Goal: Information Seeking & Learning: Compare options

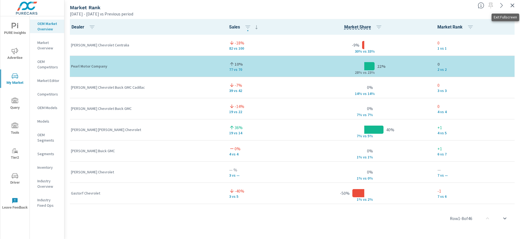
click at [516, 7] on div at bounding box center [498, 4] width 44 height 12
click at [515, 7] on icon "button" at bounding box center [512, 5] width 7 height 7
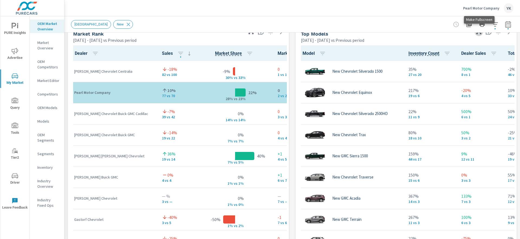
click at [477, 34] on icon "button" at bounding box center [479, 31] width 7 height 7
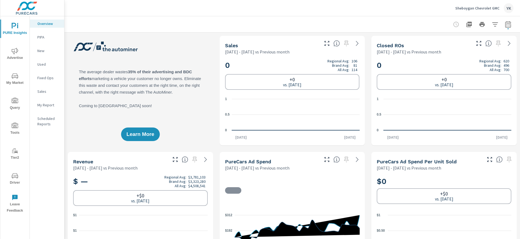
click at [507, 23] on icon "button" at bounding box center [508, 24] width 7 height 7
select select "Previous month"
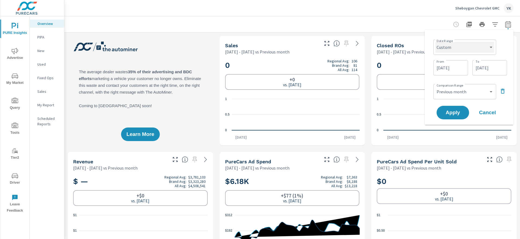
click at [457, 51] on select "Custom Yesterday Last week Last 7 days Last 14 days Last 30 days Last 45 days L…" at bounding box center [465, 47] width 59 height 11
click at [436, 42] on select "Custom Yesterday Last week Last 7 days Last 14 days Last 30 days Last 45 days L…" at bounding box center [465, 47] width 59 height 11
select select "Last month"
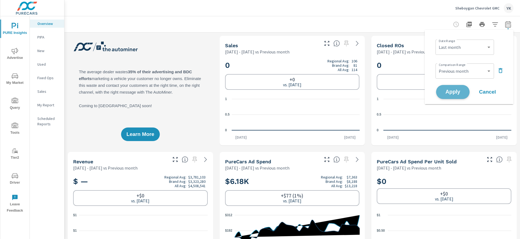
click at [453, 93] on span "Apply" at bounding box center [453, 91] width 22 height 5
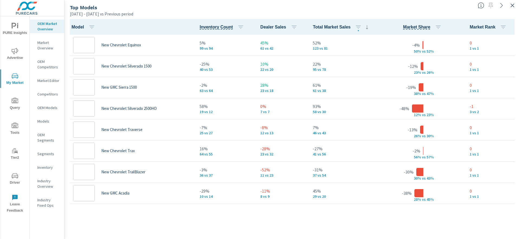
scroll to position [0, 0]
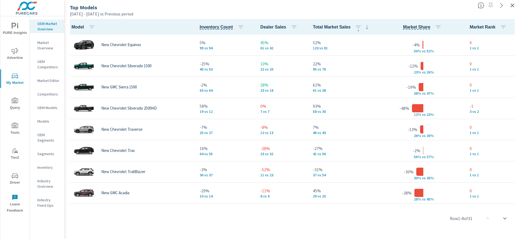
click at [514, 8] on icon "button" at bounding box center [512, 5] width 7 height 7
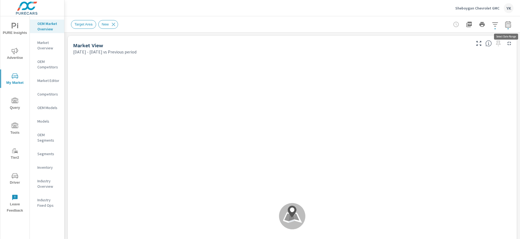
click at [511, 28] on button "button" at bounding box center [508, 24] width 11 height 11
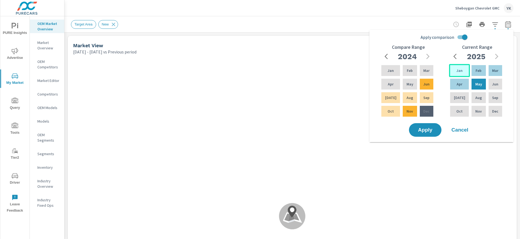
click at [459, 71] on p "Jan" at bounding box center [460, 70] width 6 height 5
click at [490, 86] on div "Jun" at bounding box center [496, 84] width 16 height 13
click at [470, 39] on div "Apply comparison Compare Range 2024 Jan Feb Mar Apr May Jun Jul Aug Sep Oct Nov…" at bounding box center [443, 77] width 138 height 90
click at [465, 38] on input "Apply comparison" at bounding box center [465, 37] width 31 height 10
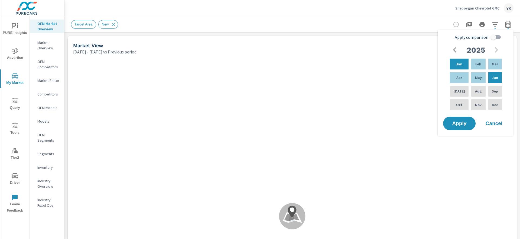
click at [465, 38] on span "Apply comparison" at bounding box center [472, 37] width 34 height 7
click at [478, 38] on input "Apply comparison" at bounding box center [493, 37] width 31 height 10
checkbox input "true"
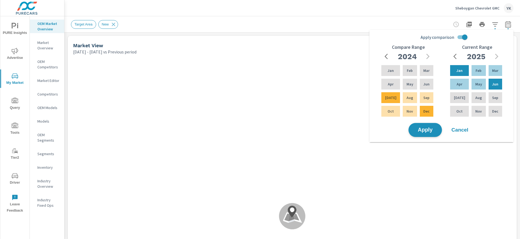
click at [425, 128] on span "Apply" at bounding box center [425, 129] width 22 height 5
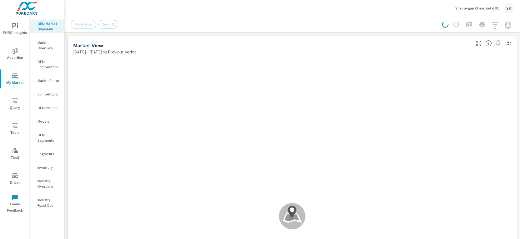
scroll to position [0, 0]
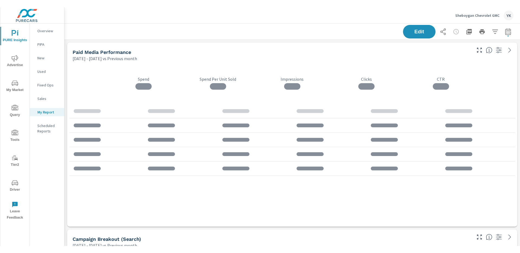
scroll to position [104, 0]
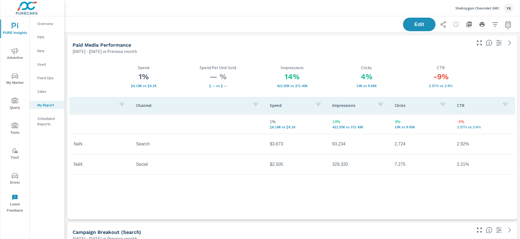
click at [510, 27] on icon "button" at bounding box center [508, 24] width 7 height 7
select select "Previous month"
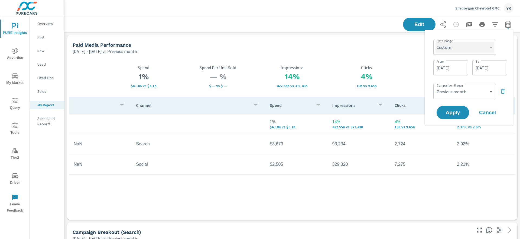
click at [464, 49] on select "Custom Yesterday Last week Last 7 days Last 14 days Last 30 days Last 45 days L…" at bounding box center [465, 47] width 59 height 11
click at [436, 42] on select "Custom Yesterday Last week Last 7 days Last 14 days Last 30 days Last 45 days L…" at bounding box center [465, 47] width 59 height 11
select select "Last month"
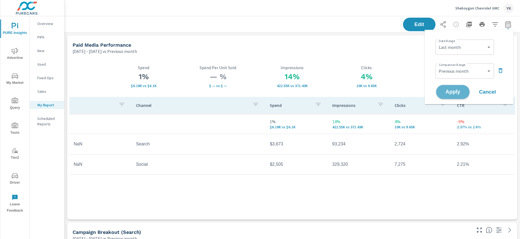
click at [452, 96] on button "Apply" at bounding box center [453, 92] width 34 height 14
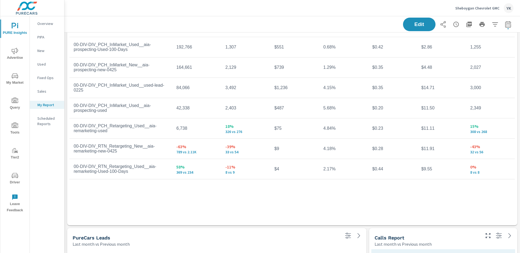
scroll to position [1278, 0]
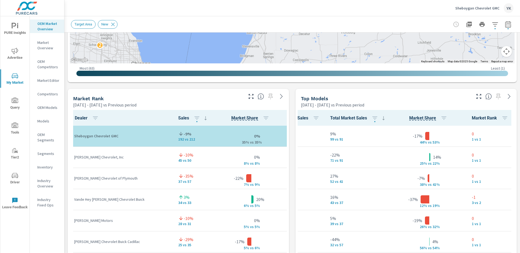
scroll to position [261, 0]
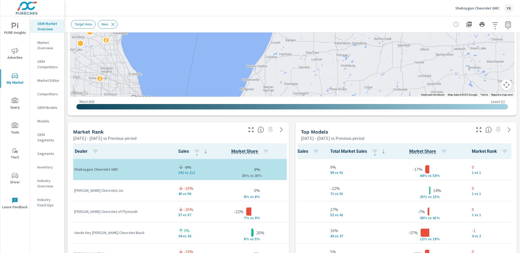
click at [479, 130] on icon "button" at bounding box center [479, 130] width 7 height 7
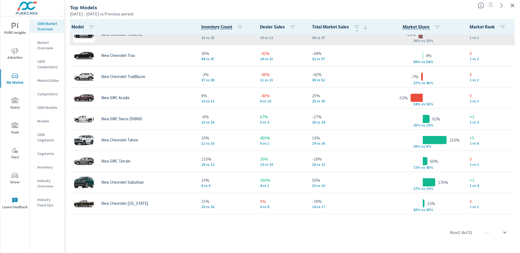
scroll to position [107, 0]
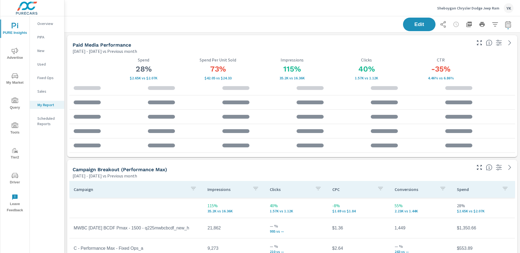
scroll to position [20, 0]
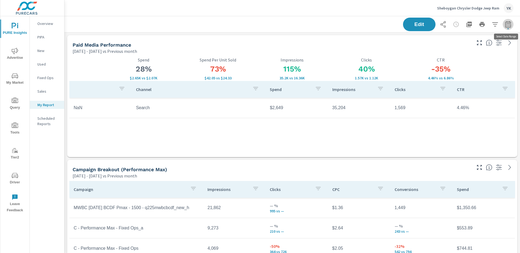
click at [505, 25] on button "button" at bounding box center [508, 24] width 11 height 11
select select "Previous month"
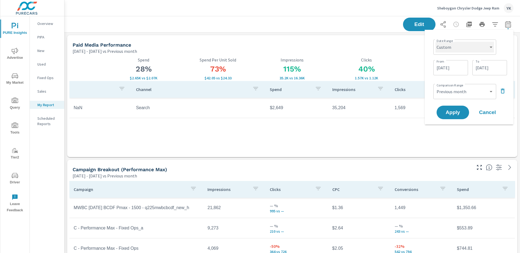
click at [461, 44] on select "Custom [DATE] Last week Last 7 days Last 14 days Last 30 days Last 45 days Last…" at bounding box center [465, 47] width 59 height 11
click at [436, 42] on select "Custom [DATE] Last week Last 7 days Last 14 days Last 30 days Last 45 days Last…" at bounding box center [465, 47] width 59 height 11
select select "Last month"
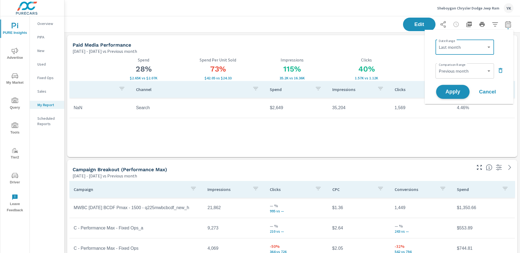
click at [447, 91] on span "Apply" at bounding box center [453, 91] width 22 height 5
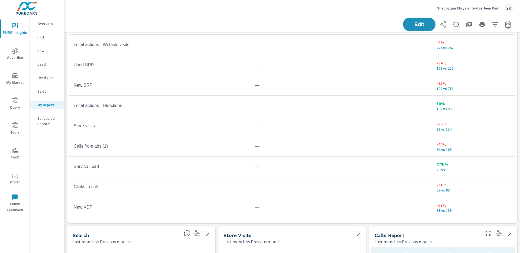
scroll to position [343, 0]
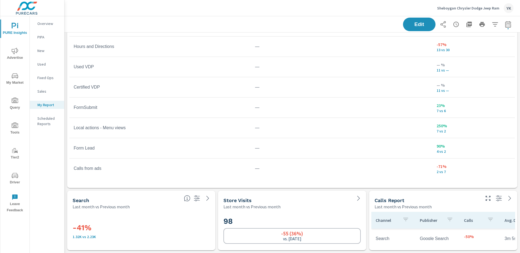
scroll to position [167, 0]
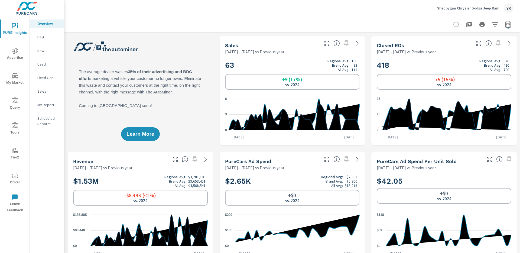
scroll to position [0, 0]
click at [510, 24] on icon "button" at bounding box center [508, 25] width 4 height 2
select select "Previous year"
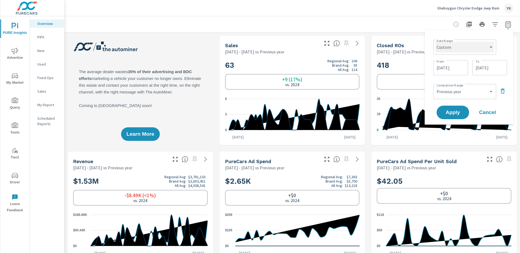
click at [471, 43] on select "Custom Yesterday Last week Last 7 days Last 14 days Last 30 days Last 45 days L…" at bounding box center [465, 47] width 59 height 11
click at [436, 42] on select "Custom Yesterday Last week Last 7 days Last 14 days Last 30 days Last 45 days L…" at bounding box center [465, 47] width 59 height 11
select select "Last month"
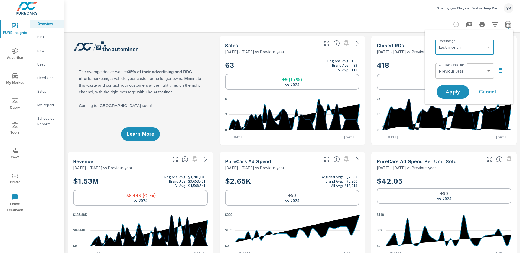
click at [451, 61] on div "Comparison Range Custom Previous period Previous month Previous year ​" at bounding box center [470, 70] width 69 height 18
click at [451, 67] on select "Custom Previous period Previous month Previous year" at bounding box center [465, 71] width 54 height 11
click at [438, 66] on select "Custom Previous period Previous month Previous year" at bounding box center [465, 71] width 54 height 11
select select "Previous month"
click at [448, 90] on span "Apply" at bounding box center [453, 91] width 22 height 5
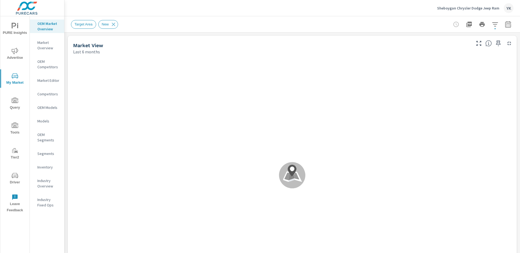
click at [508, 25] on icon "button" at bounding box center [508, 24] width 7 height 7
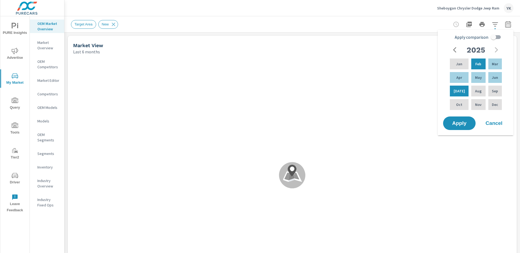
click at [469, 44] on div "2025" at bounding box center [476, 49] width 52 height 11
click at [458, 63] on p "Jan" at bounding box center [459, 63] width 6 height 5
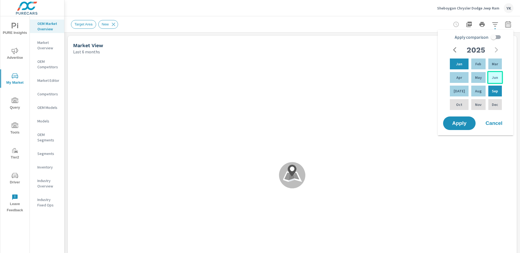
click at [490, 80] on div "Jun" at bounding box center [495, 77] width 16 height 13
click at [493, 38] on input "Apply comparison" at bounding box center [493, 37] width 31 height 10
checkbox input "true"
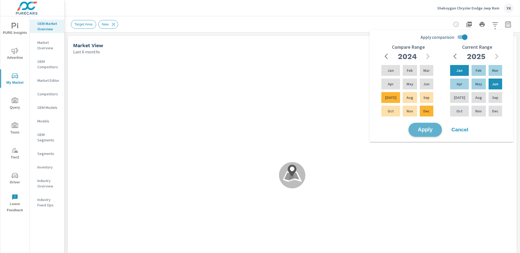
click at [420, 131] on span "Apply" at bounding box center [425, 129] width 22 height 5
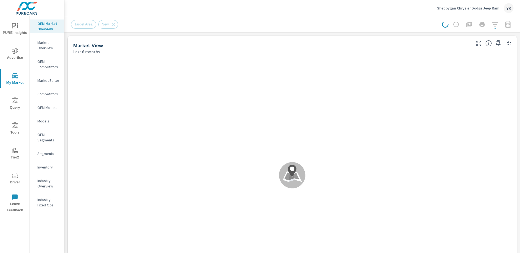
scroll to position [0, 0]
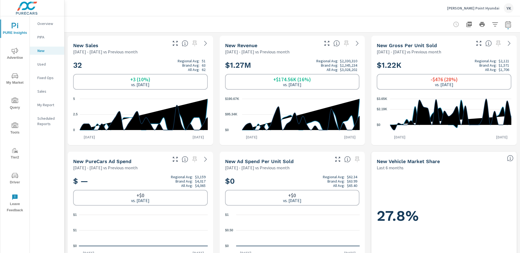
scroll to position [0, 0]
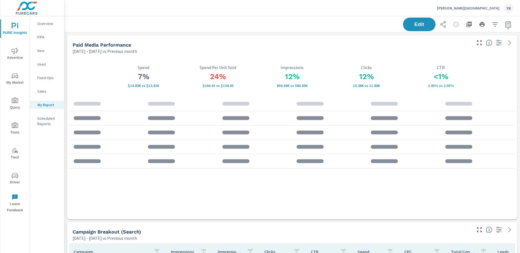
scroll to position [249, 0]
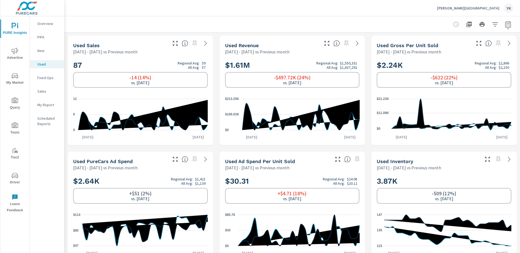
scroll to position [85, 0]
click at [512, 27] on button "button" at bounding box center [508, 24] width 11 height 11
select select "Previous month"
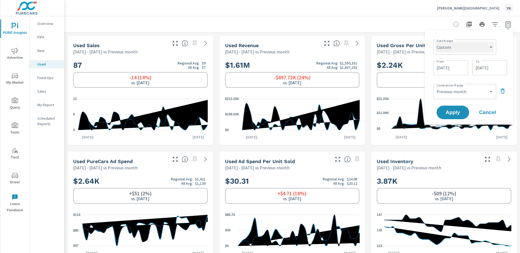
click at [465, 48] on select "Custom Yesterday Last week Last 7 days Last 14 days Last 30 days Last 45 days L…" at bounding box center [465, 47] width 59 height 11
click at [436, 42] on select "Custom Yesterday Last week Last 7 days Last 14 days Last 30 days Last 45 days L…" at bounding box center [465, 47] width 59 height 11
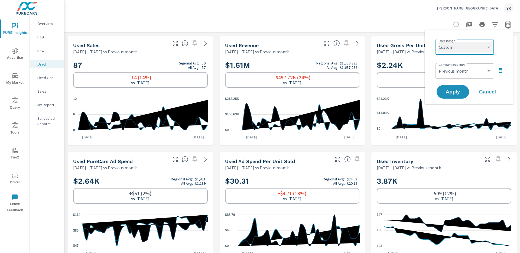
select select "Last month"
click at [454, 88] on button "Apply" at bounding box center [453, 92] width 34 height 14
